Goal: Information Seeking & Learning: Learn about a topic

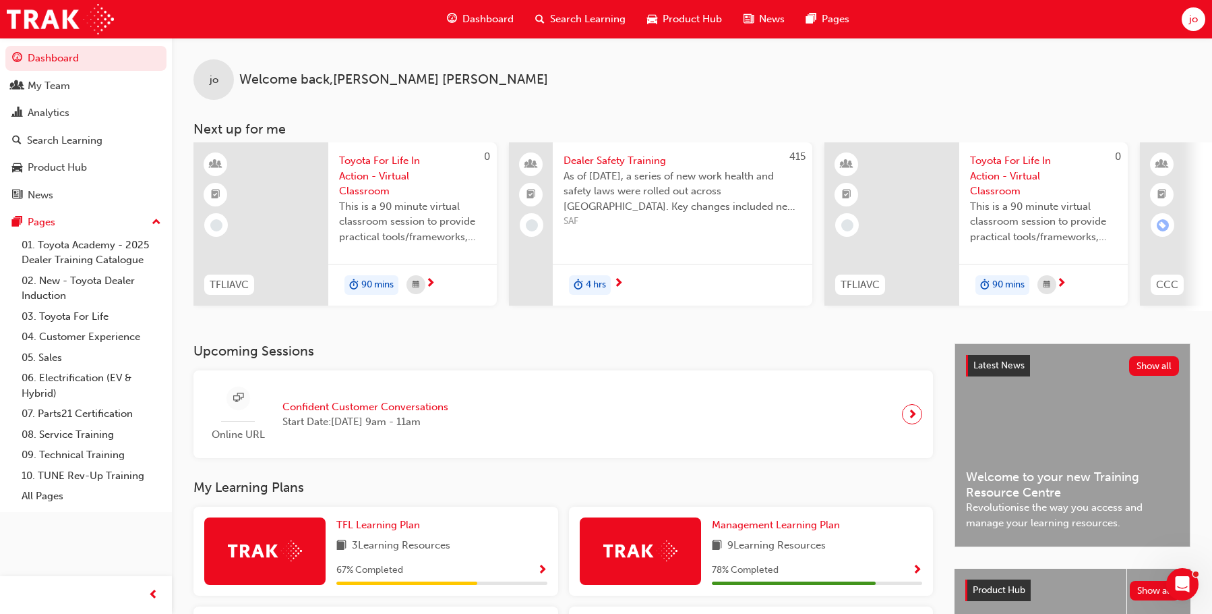
click at [571, 20] on span "Search Learning" at bounding box center [588, 19] width 76 height 16
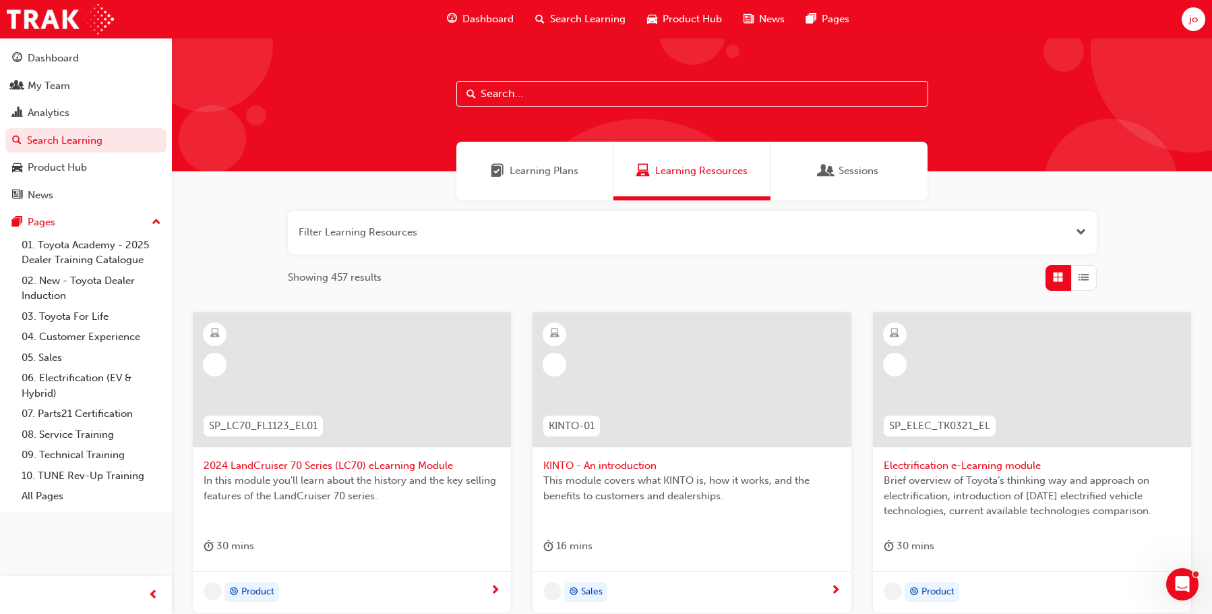
click at [589, 93] on input "text" at bounding box center [692, 94] width 472 height 26
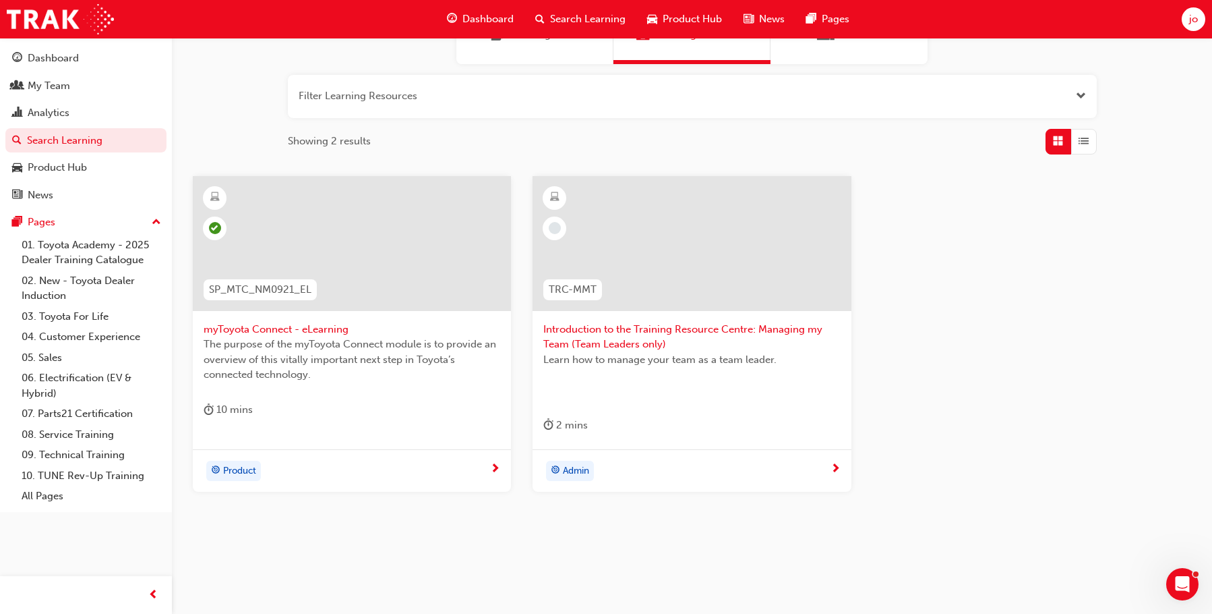
scroll to position [145, 0]
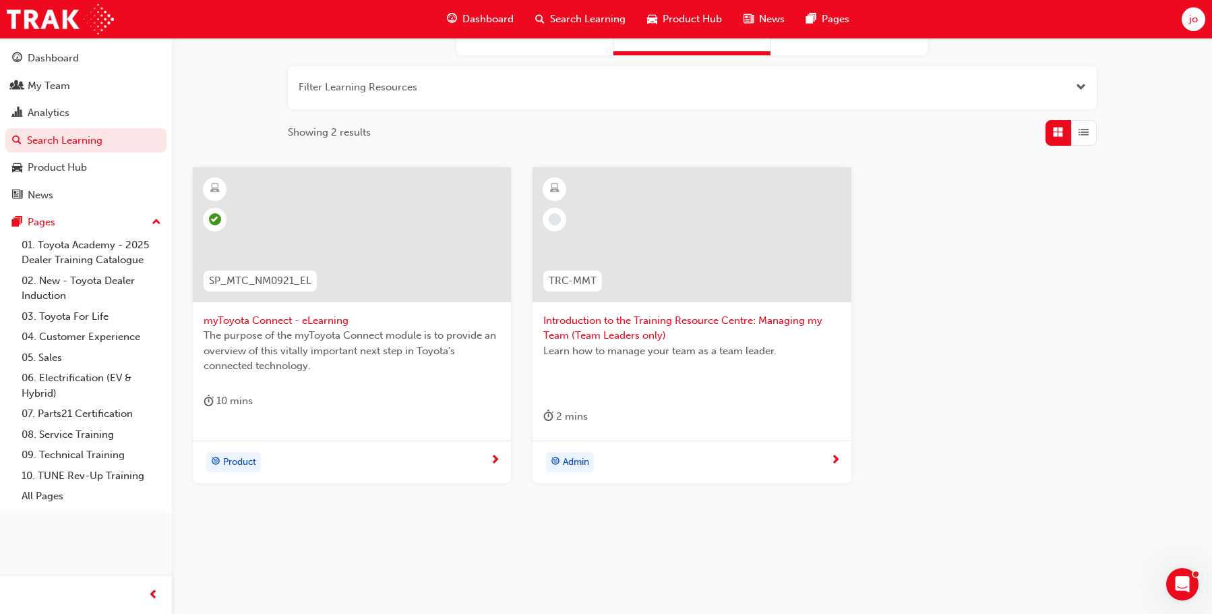
type input "my"
click at [245, 460] on span "Product" at bounding box center [239, 462] width 33 height 16
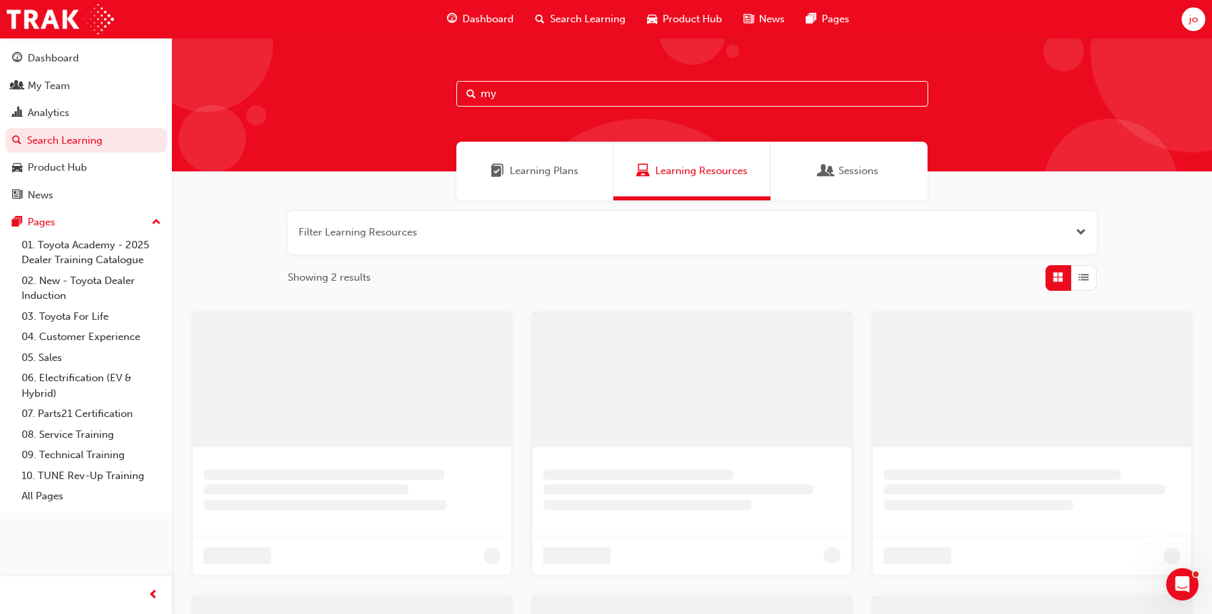
scroll to position [145, 0]
